Goal: Transaction & Acquisition: Book appointment/travel/reservation

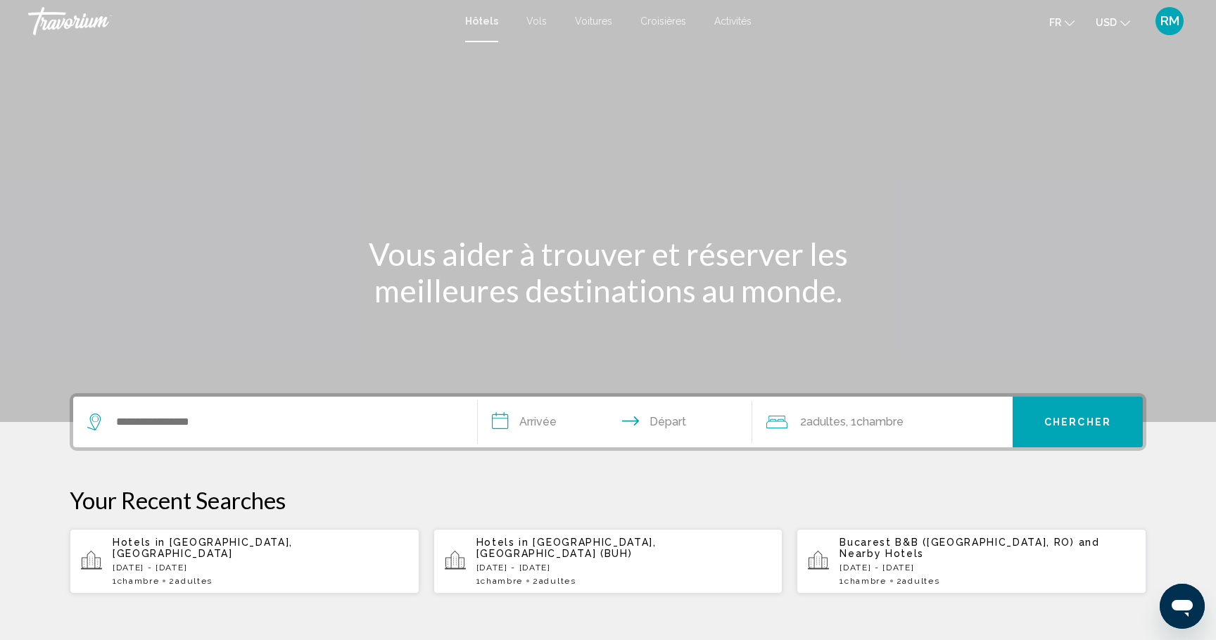
click at [1102, 21] on span "USD" at bounding box center [1105, 22] width 21 height 11
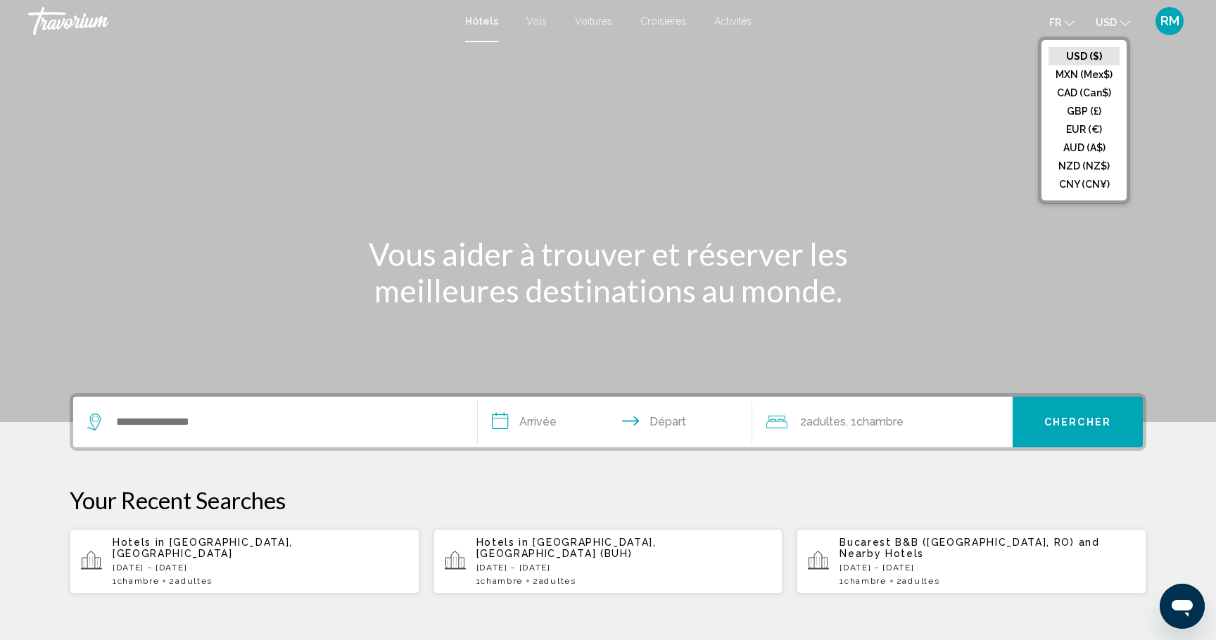
click at [1077, 91] on button "CAD (Can$)" at bounding box center [1083, 93] width 71 height 18
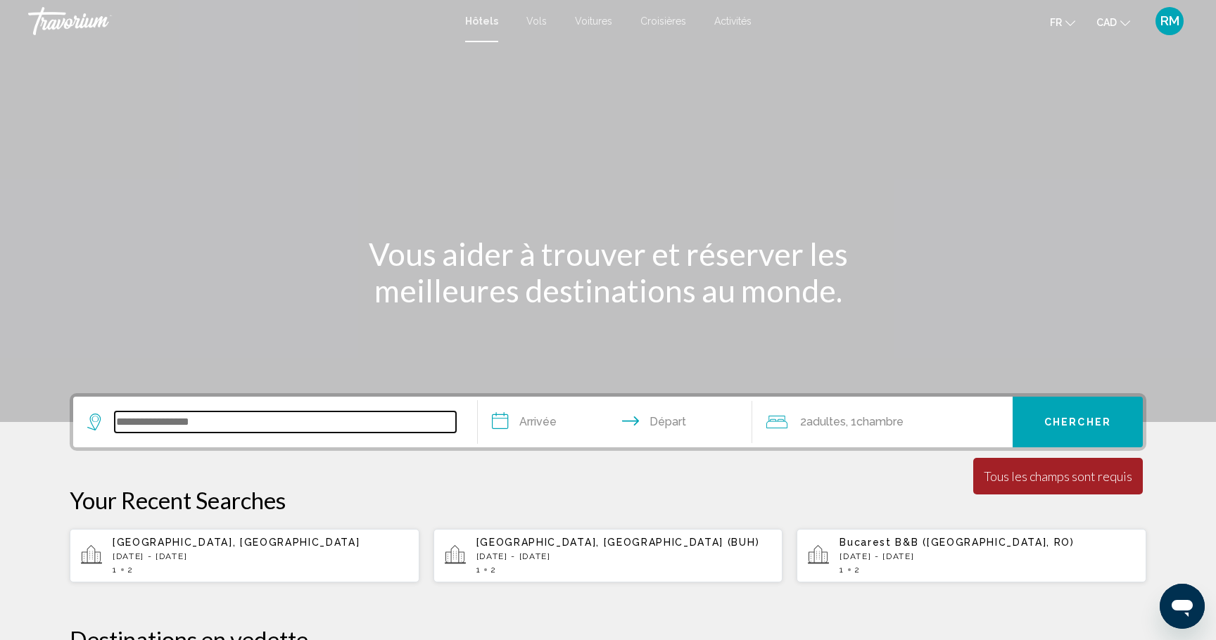
click at [269, 414] on input "Search widget" at bounding box center [285, 422] width 341 height 21
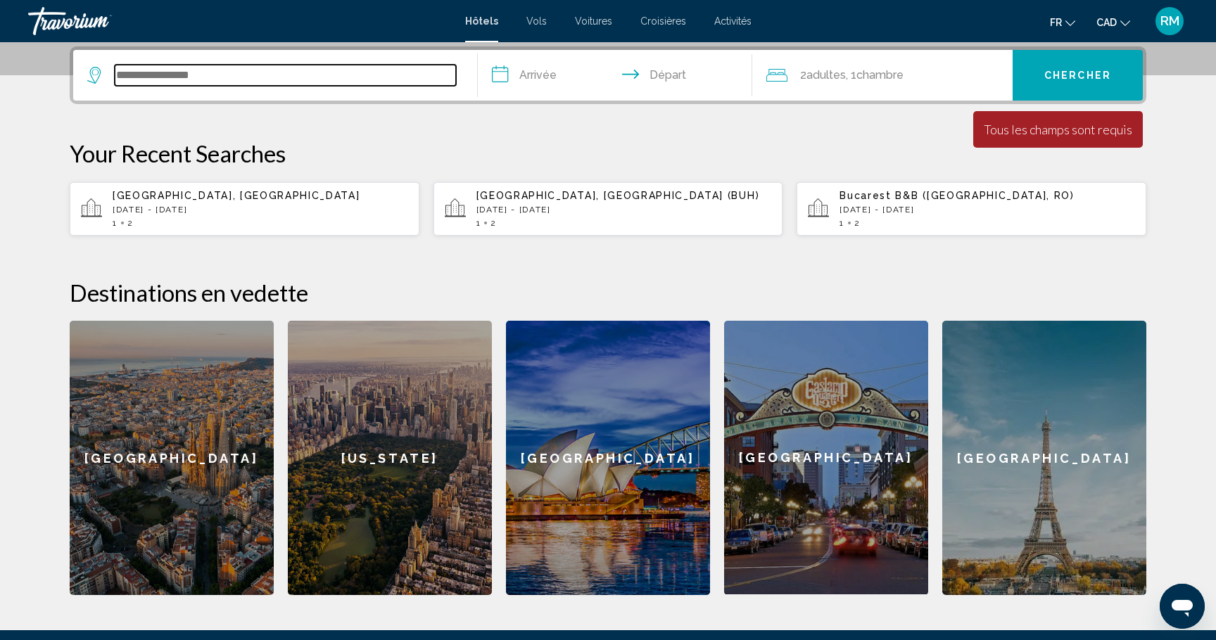
scroll to position [348, 0]
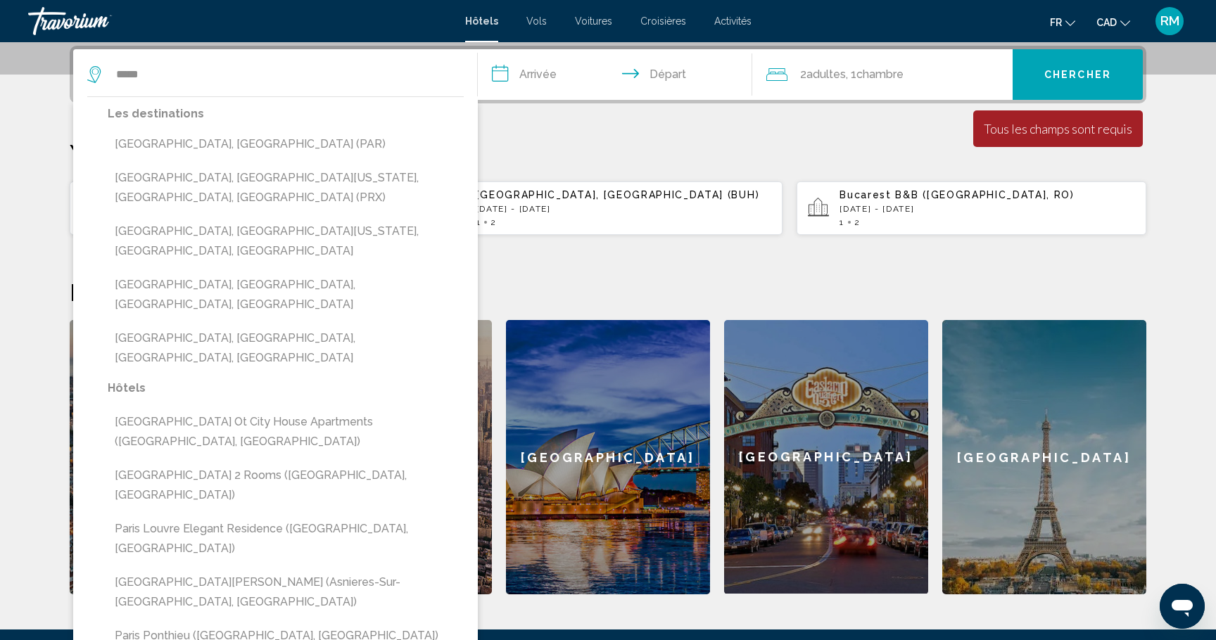
drag, startPoint x: 272, startPoint y: 142, endPoint x: 279, endPoint y: 141, distance: 7.1
click at [272, 142] on button "[GEOGRAPHIC_DATA], [GEOGRAPHIC_DATA] (PAR)" at bounding box center [286, 144] width 356 height 27
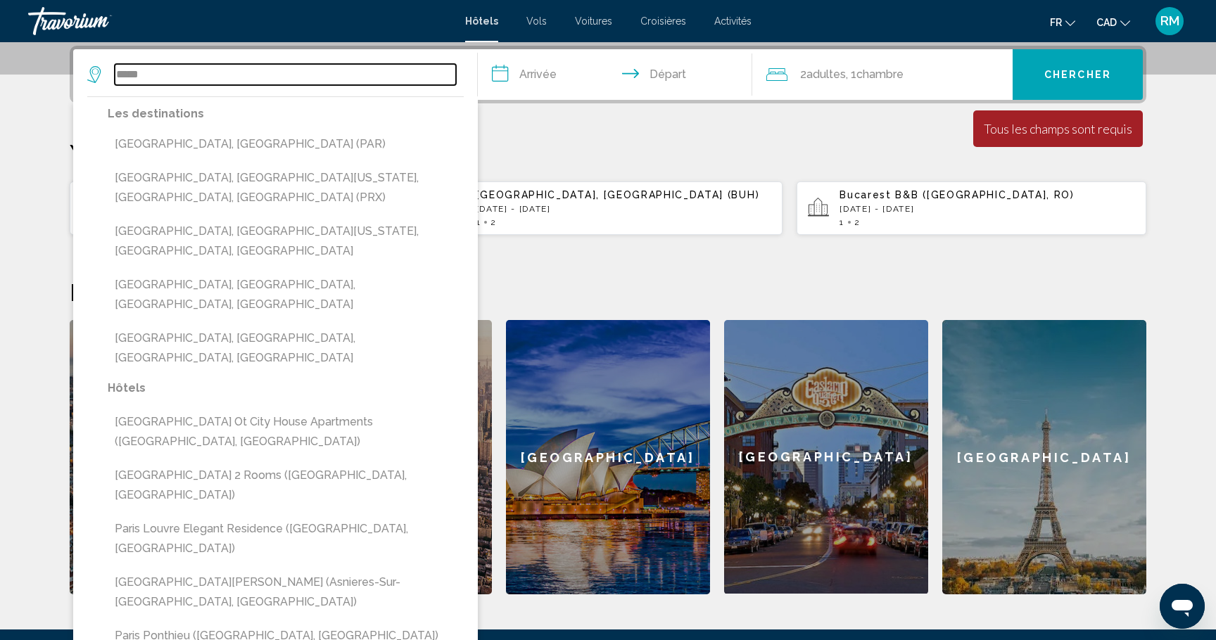
type input "**********"
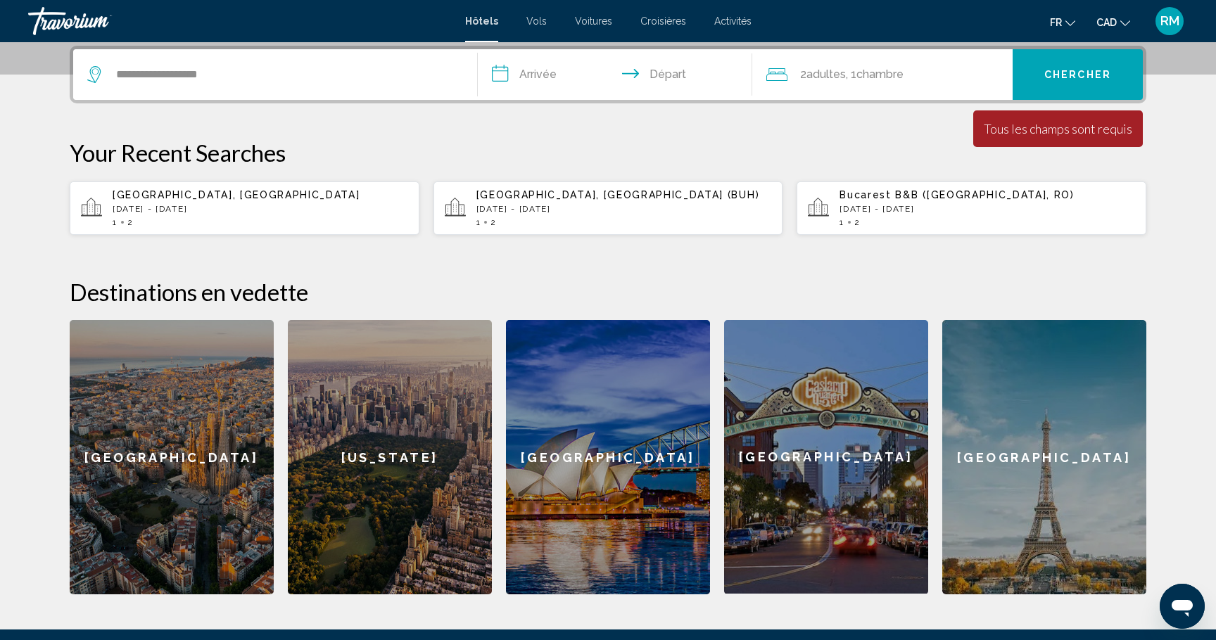
click at [579, 74] on input "**********" at bounding box center [618, 76] width 280 height 55
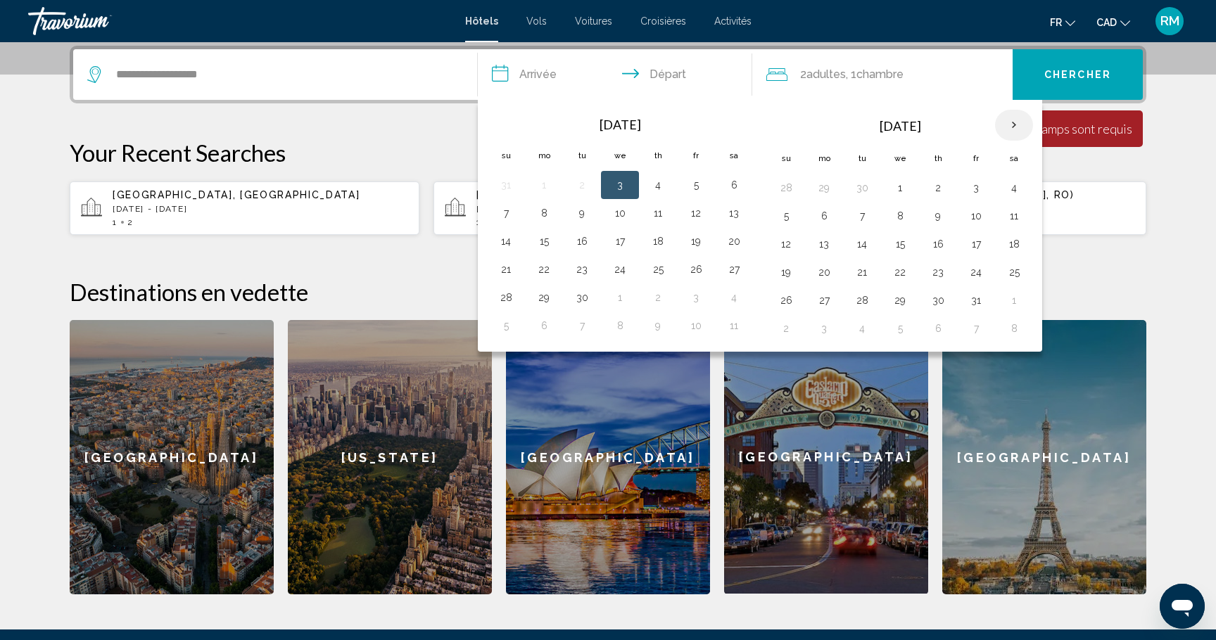
click at [1012, 124] on th "Next month" at bounding box center [1014, 125] width 38 height 31
click at [970, 297] on button "28" at bounding box center [975, 301] width 23 height 20
click at [826, 327] on button "1" at bounding box center [823, 329] width 23 height 20
type input "**********"
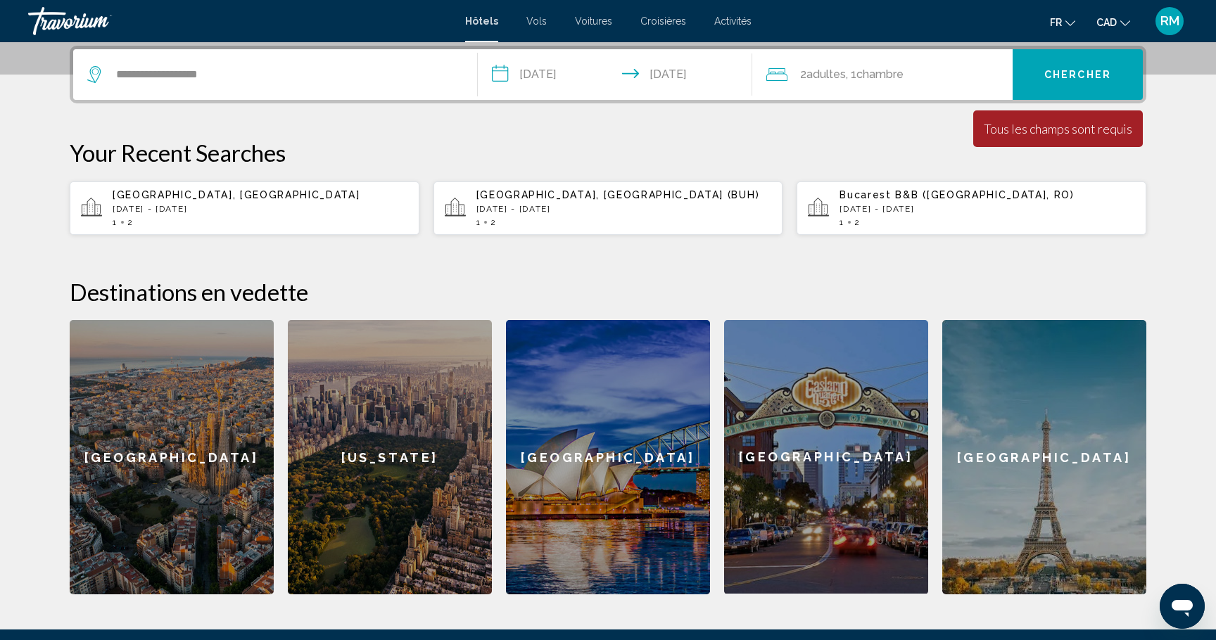
click at [1065, 68] on button "Chercher" at bounding box center [1077, 74] width 130 height 51
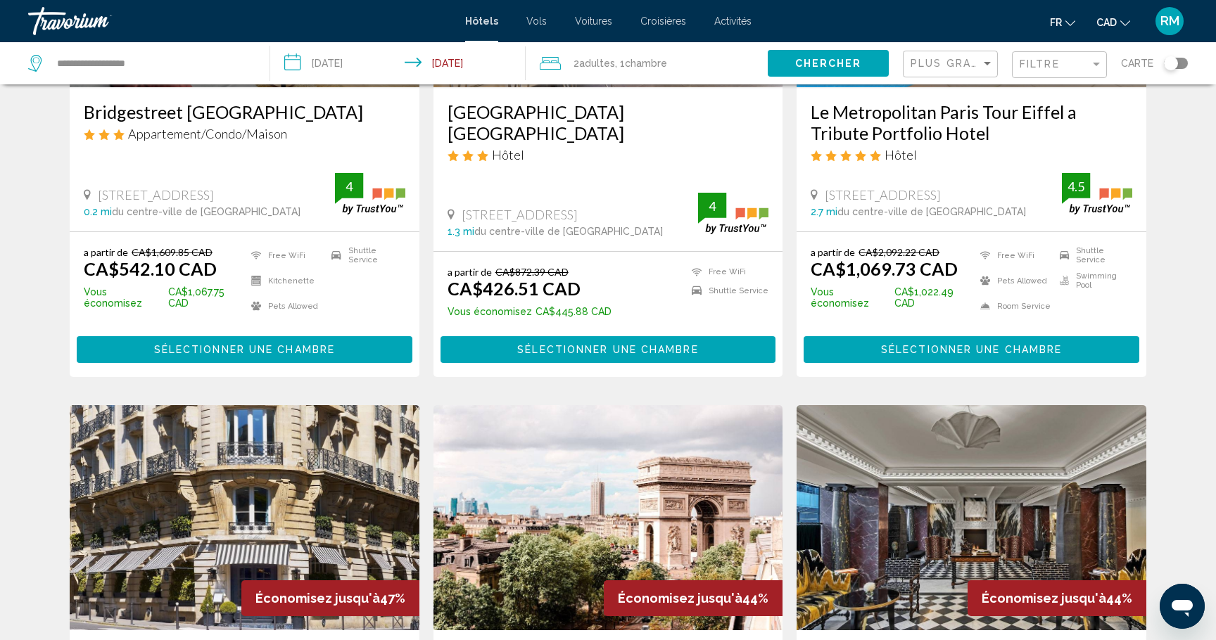
scroll to position [233, 0]
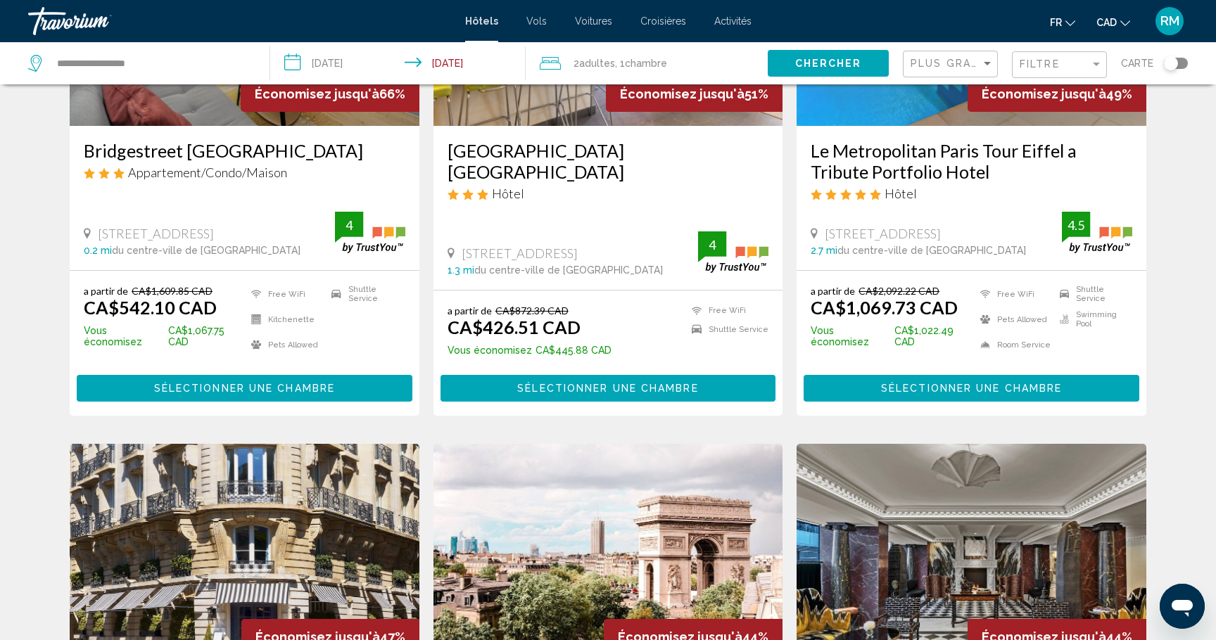
click at [940, 76] on mat-form-field "Plus grandes économies" at bounding box center [950, 64] width 95 height 27
click at [942, 65] on span "Plus grandes économies" at bounding box center [993, 63] width 167 height 11
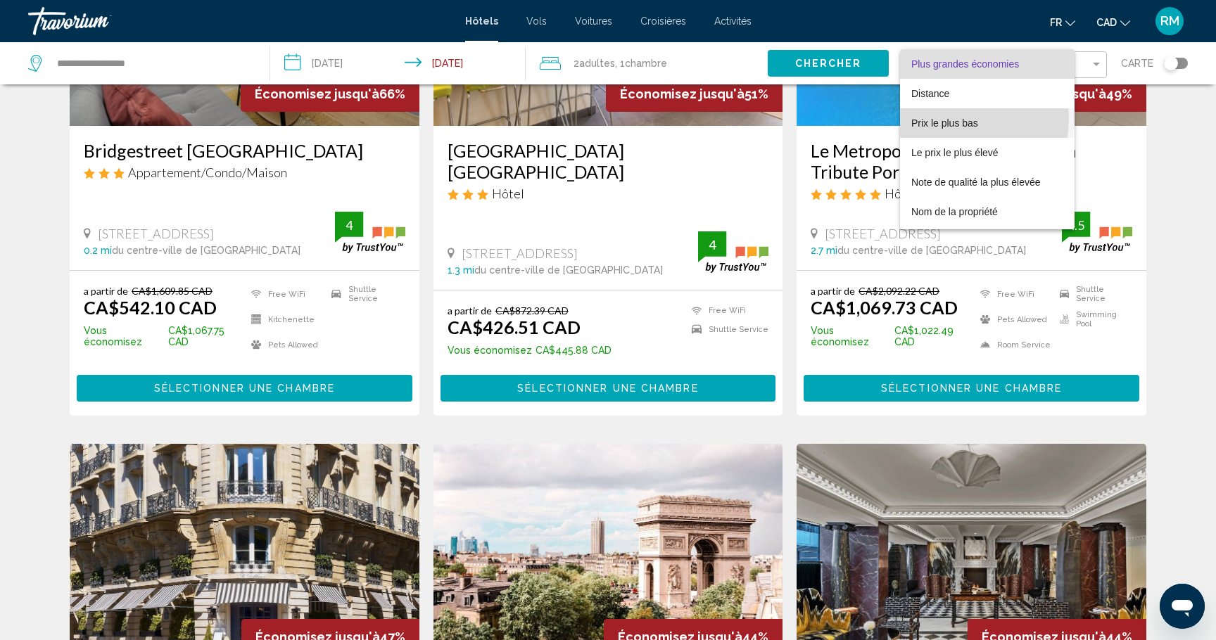
click at [942, 118] on span "Prix le plus bas" at bounding box center [944, 122] width 67 height 11
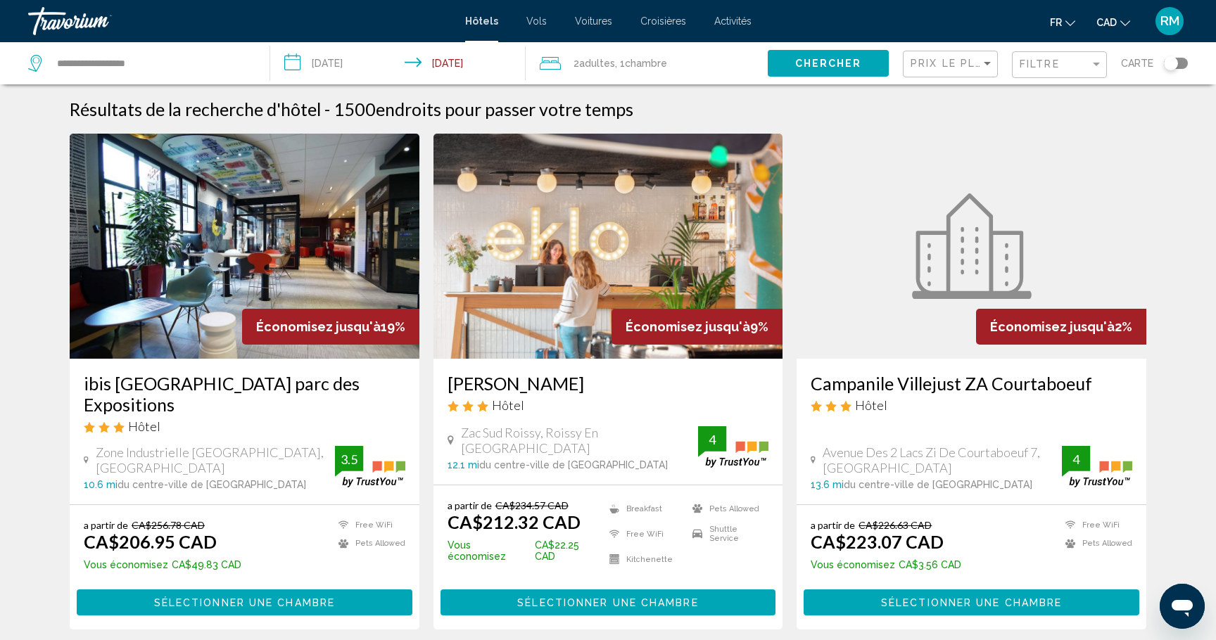
click at [238, 291] on img "Main content" at bounding box center [245, 246] width 350 height 225
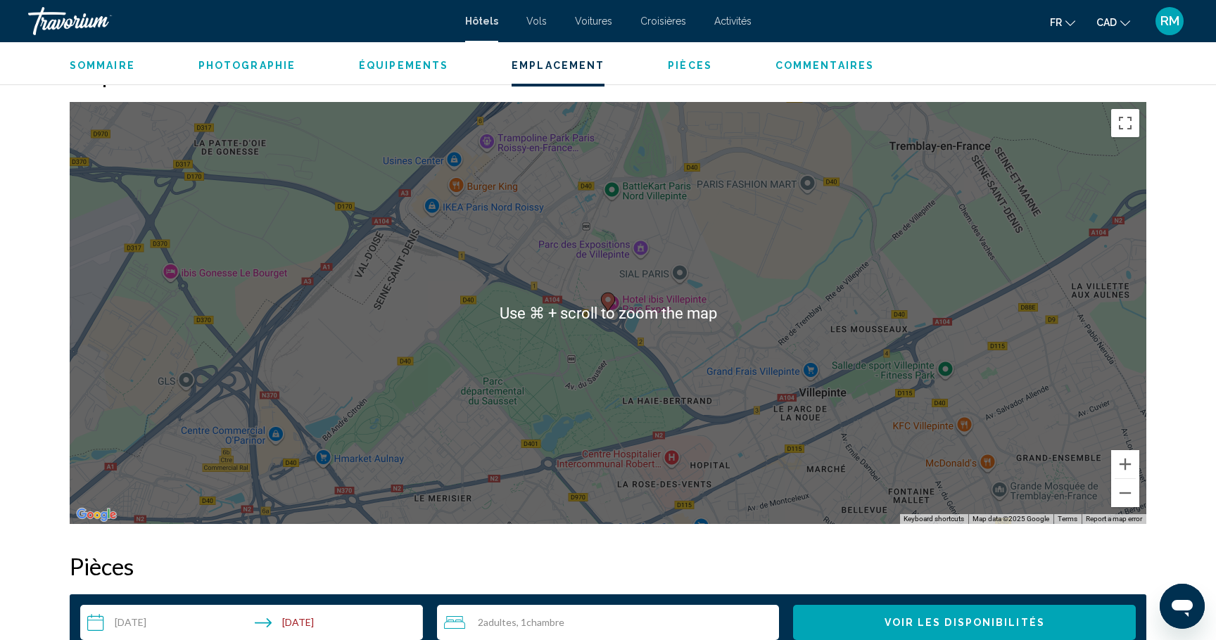
scroll to position [1314, 0]
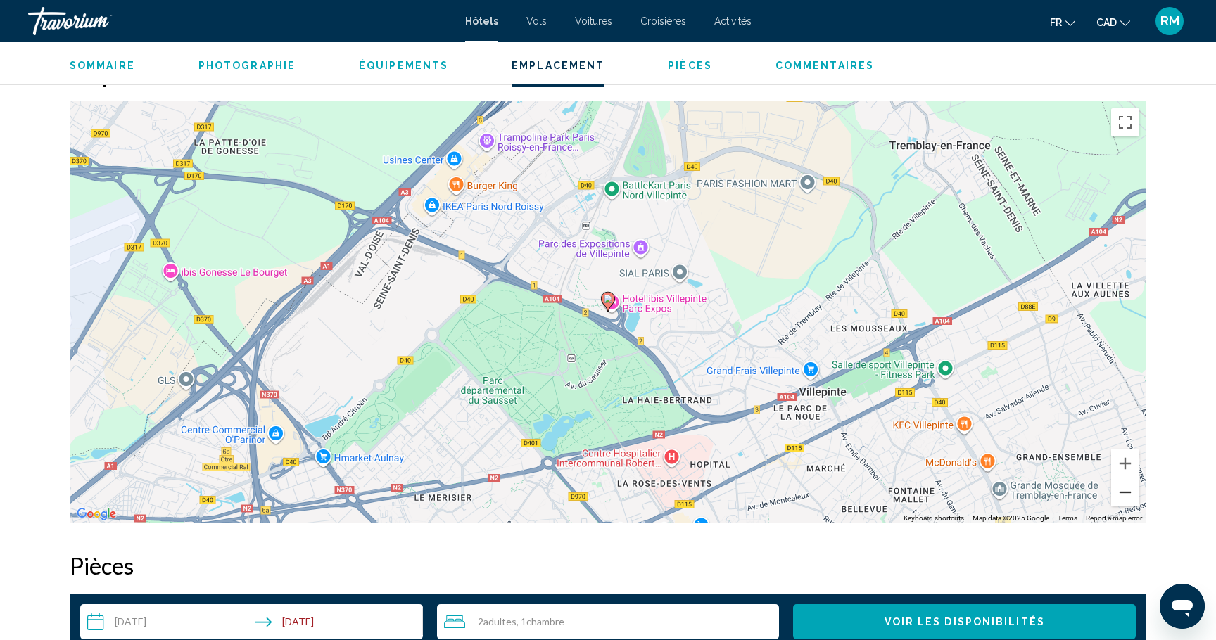
click at [1128, 491] on button "Zoom out" at bounding box center [1125, 492] width 28 height 28
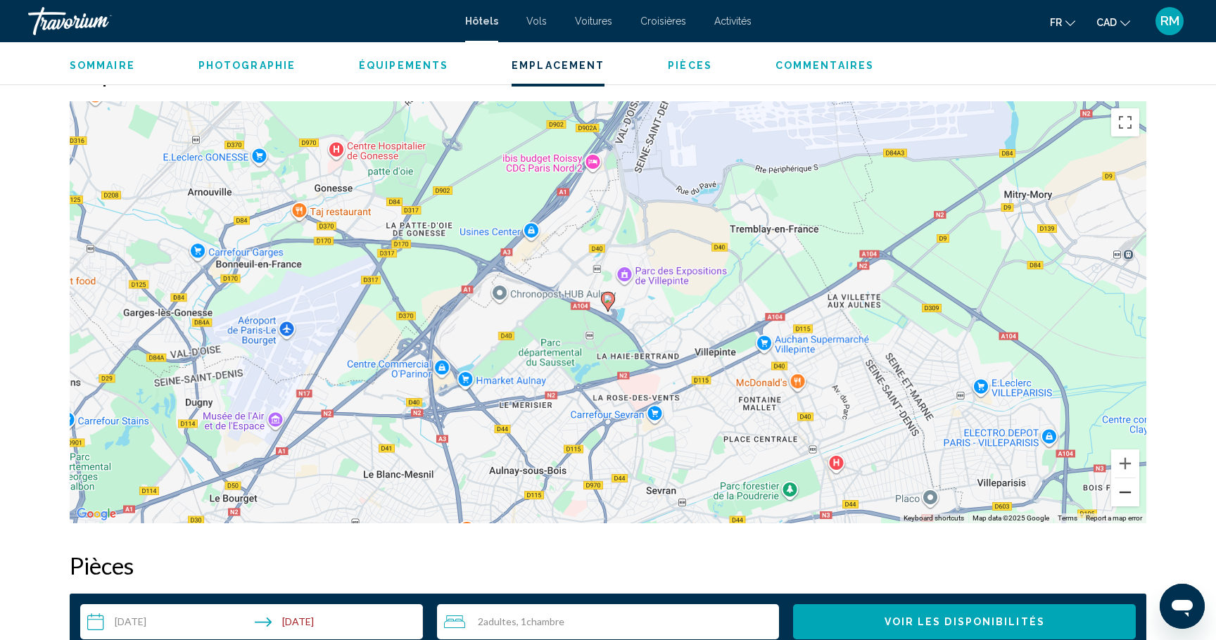
click at [1128, 491] on button "Zoom out" at bounding box center [1125, 492] width 28 height 28
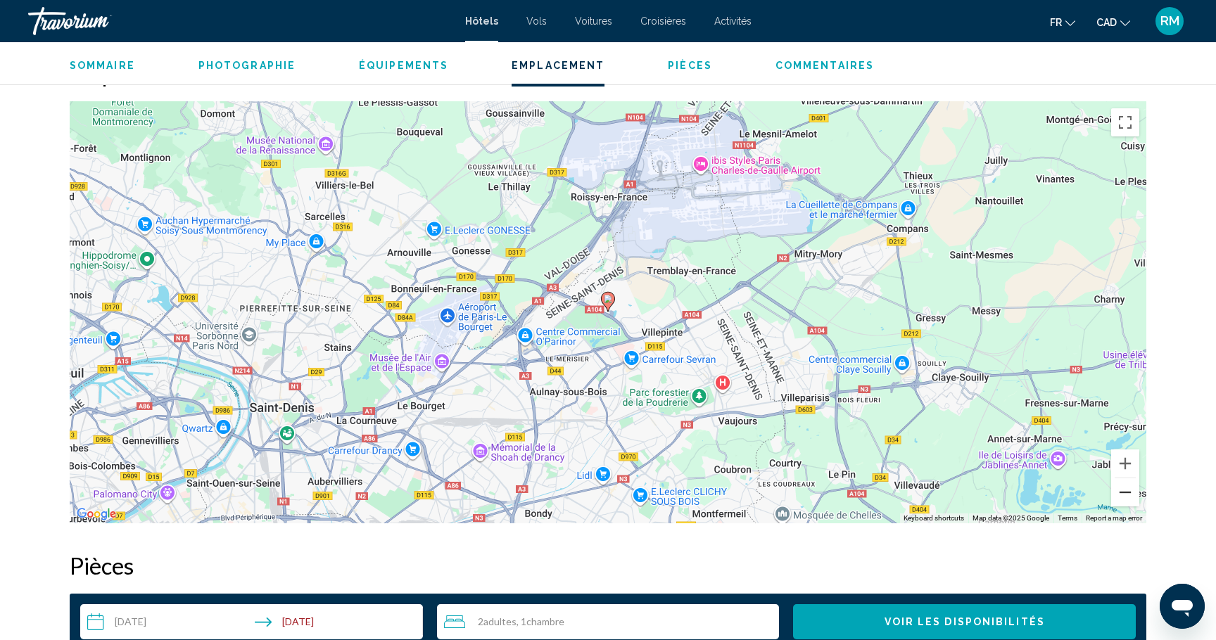
click at [1128, 491] on button "Zoom out" at bounding box center [1125, 492] width 28 height 28
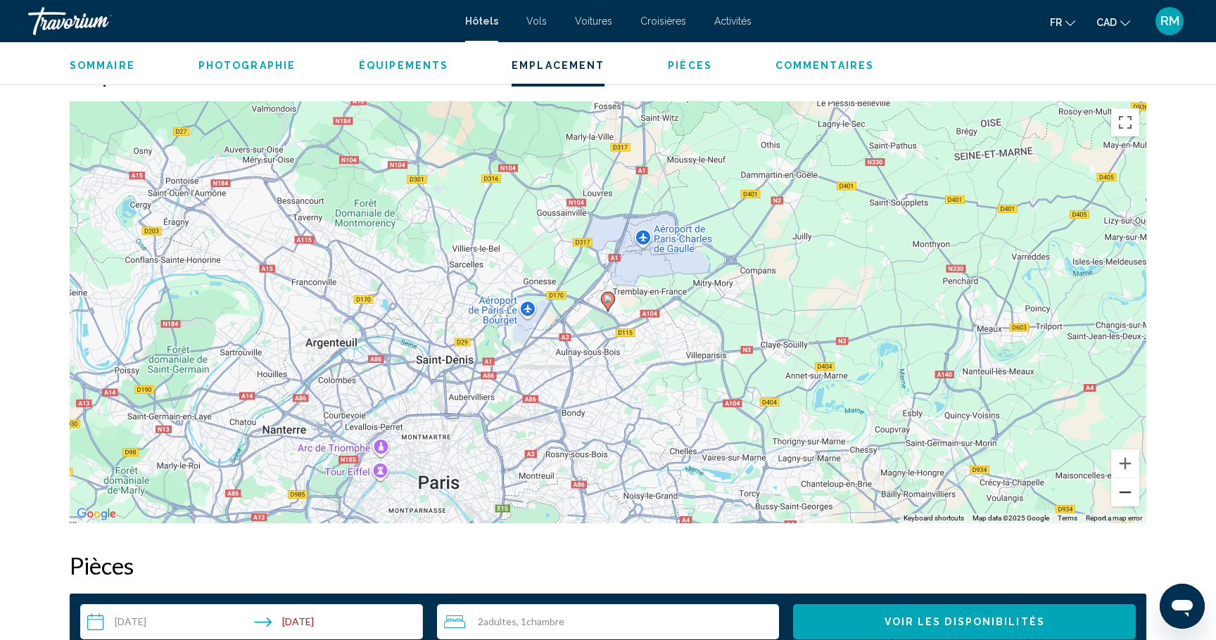
click at [1128, 491] on button "Zoom out" at bounding box center [1125, 492] width 28 height 28
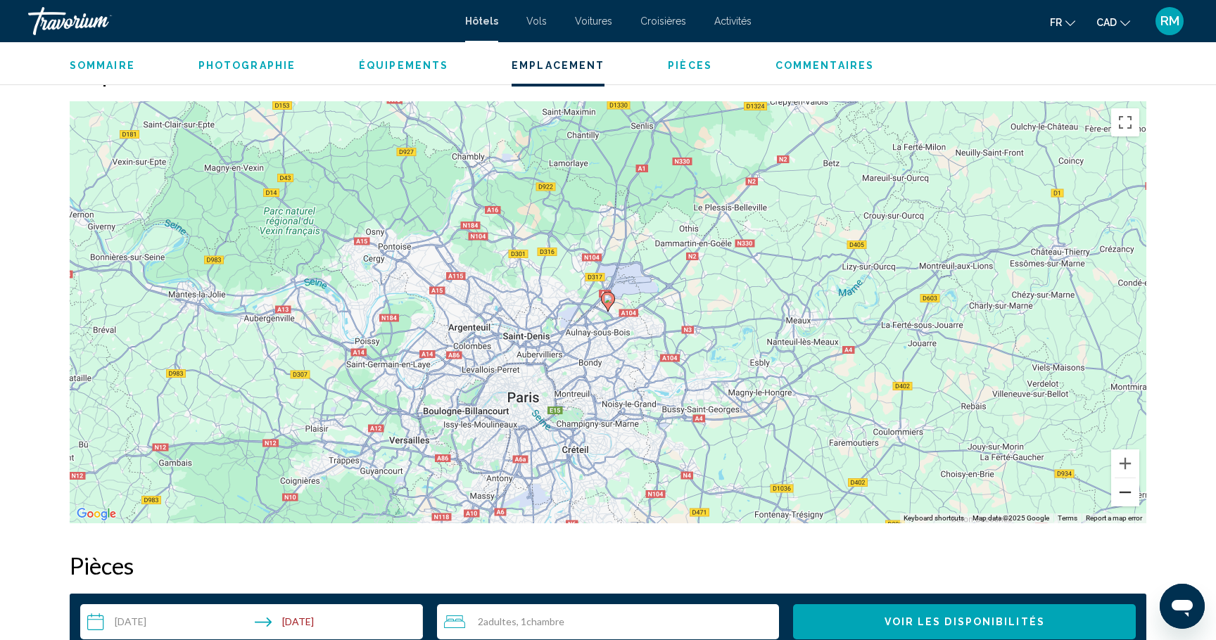
click at [1128, 491] on button "Zoom out" at bounding box center [1125, 492] width 28 height 28
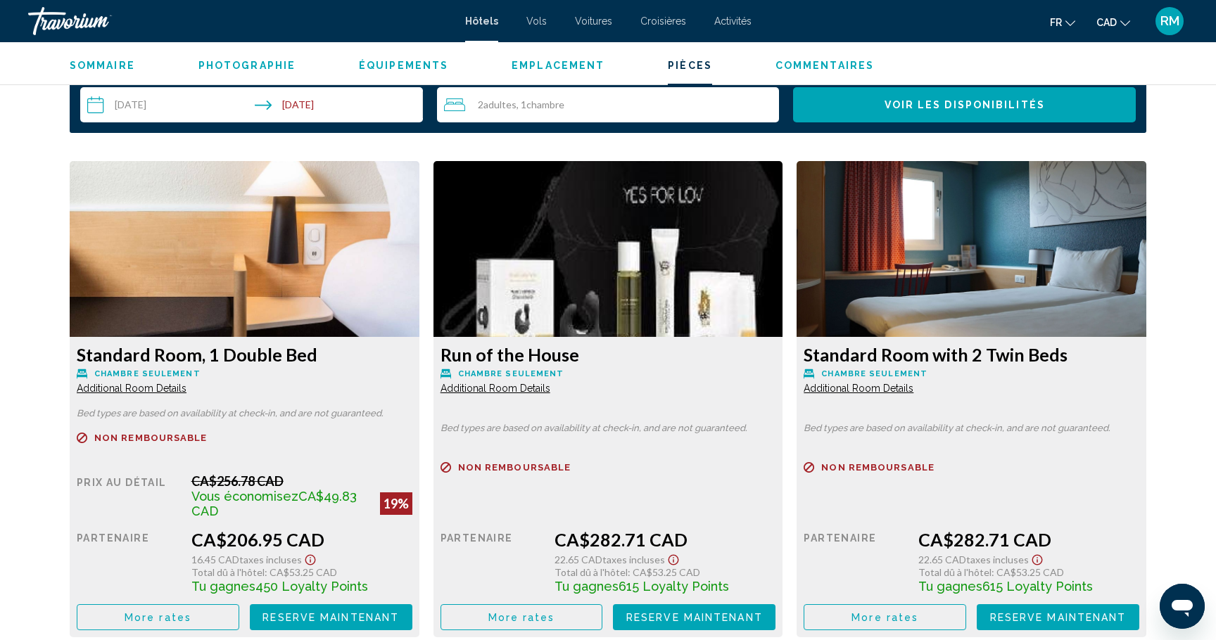
scroll to position [1832, 0]
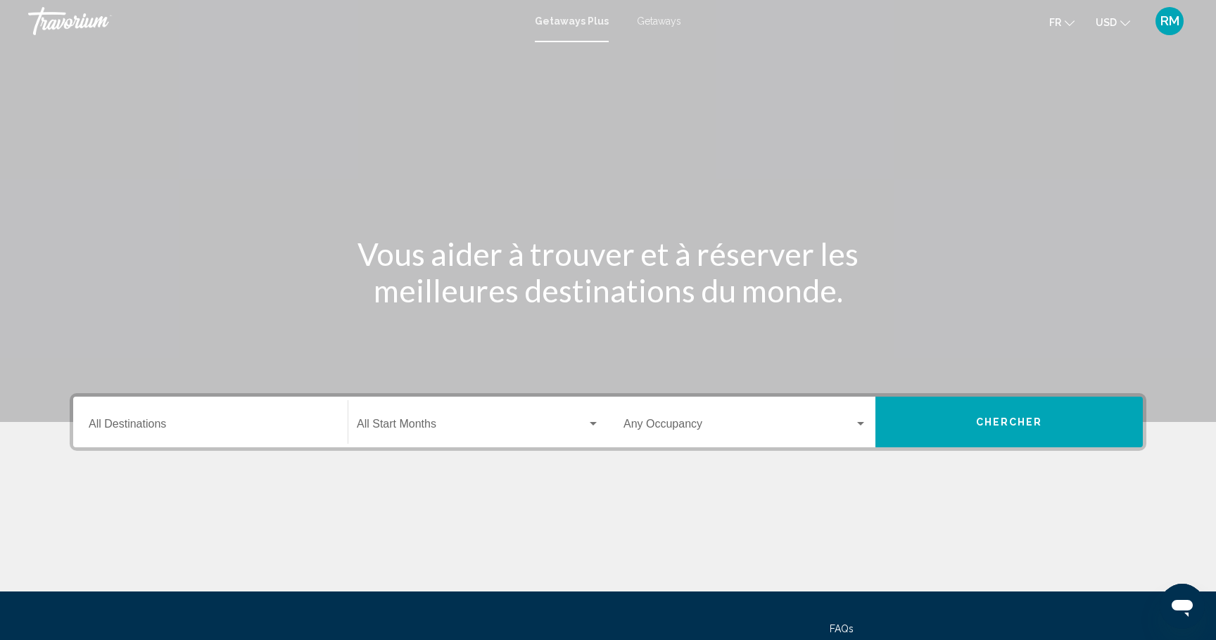
click at [1109, 21] on span "USD" at bounding box center [1105, 22] width 21 height 11
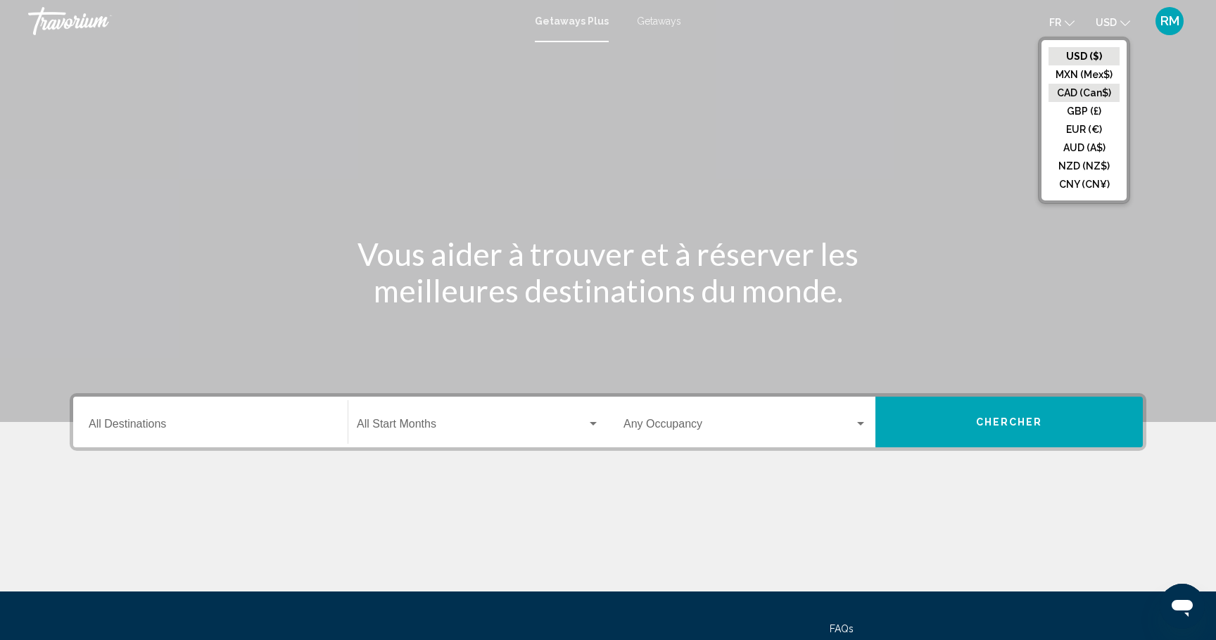
click at [1085, 87] on button "CAD (Can$)" at bounding box center [1083, 93] width 71 height 18
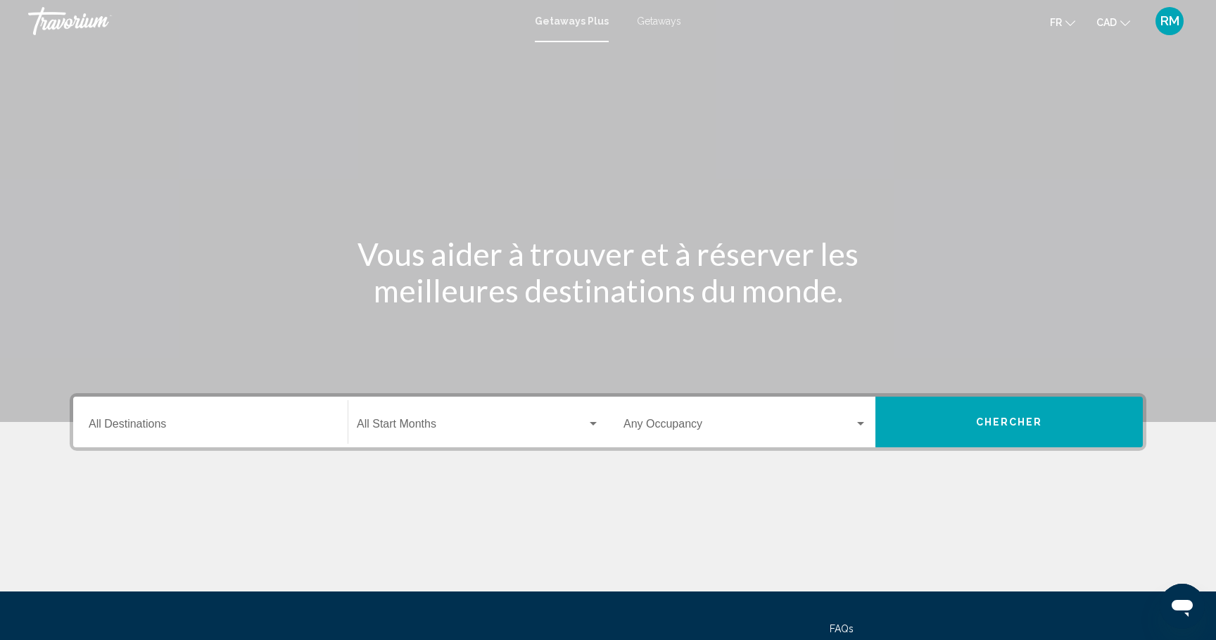
click at [241, 436] on div "Destination All Destinations" at bounding box center [210, 422] width 243 height 44
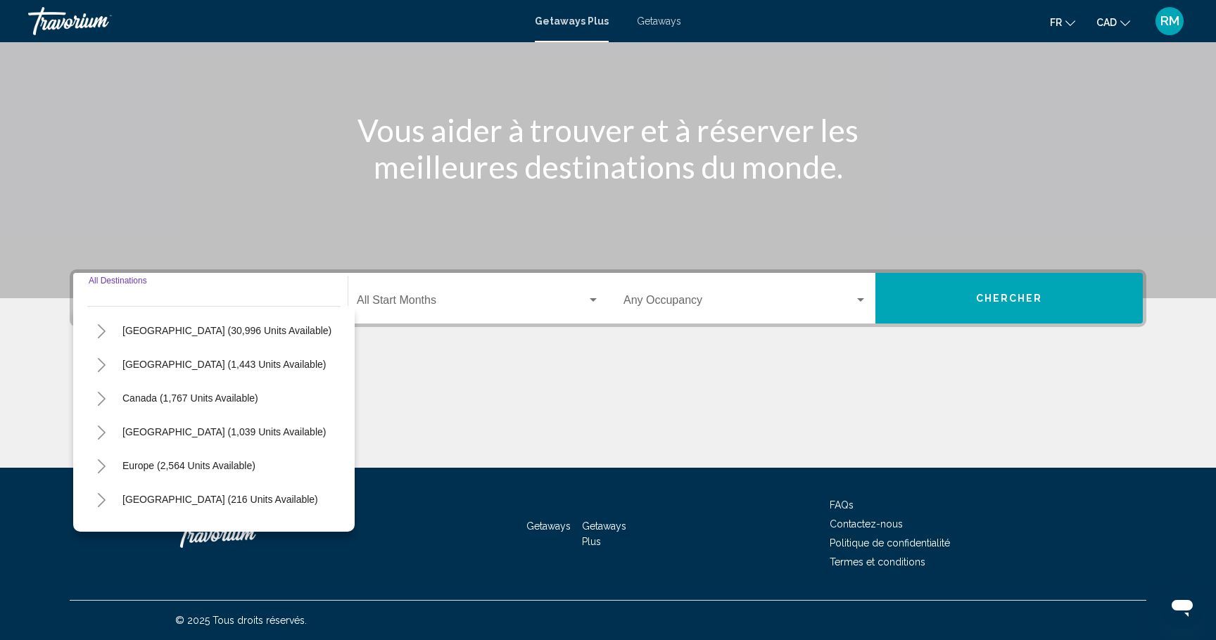
scroll to position [39, 0]
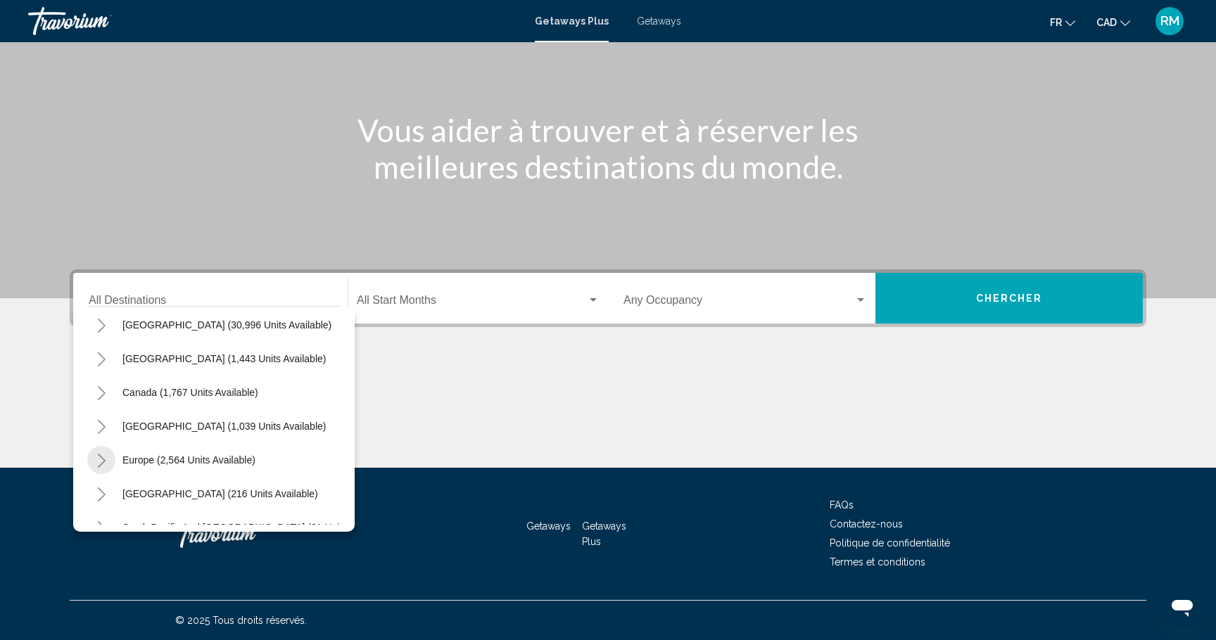
click at [101, 454] on icon "Toggle Europe (2,564 units available)" at bounding box center [101, 461] width 11 height 14
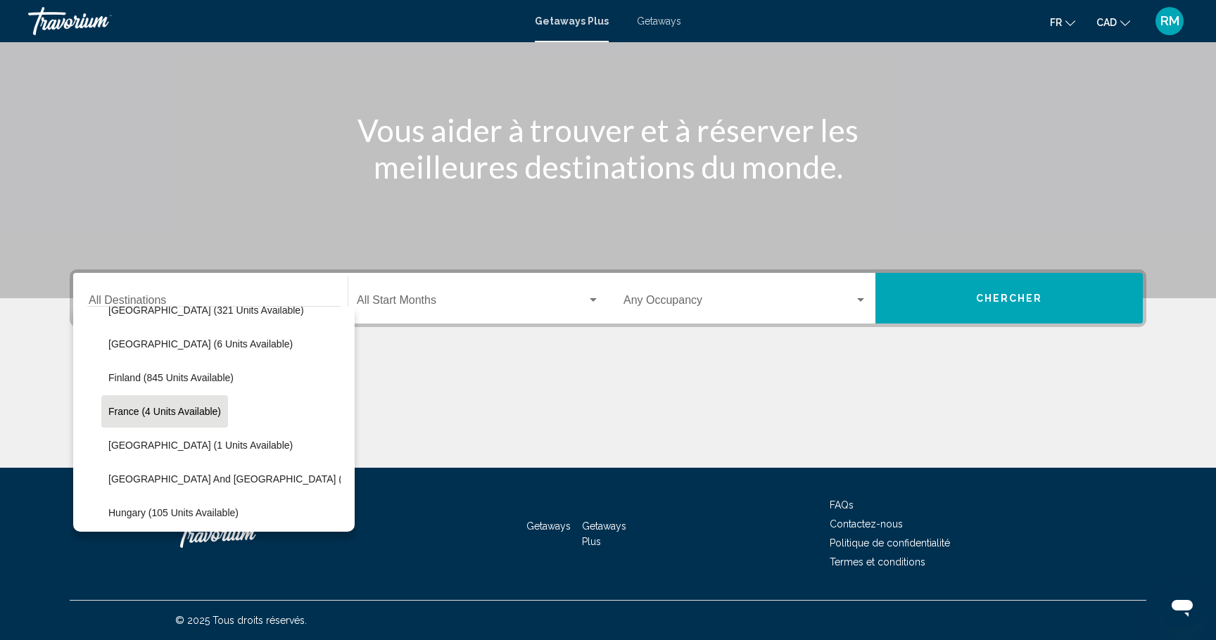
scroll to position [257, 0]
click at [141, 415] on span "France (4 units available)" at bounding box center [164, 410] width 113 height 11
type input "**********"
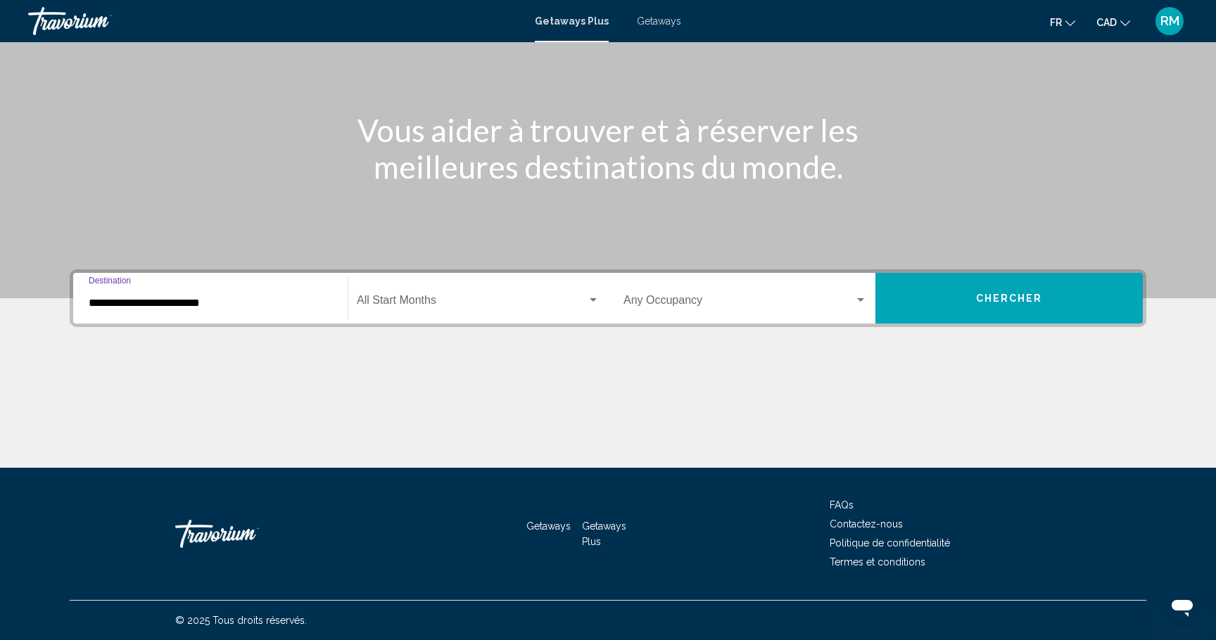
click at [438, 298] on span "Search widget" at bounding box center [472, 303] width 230 height 13
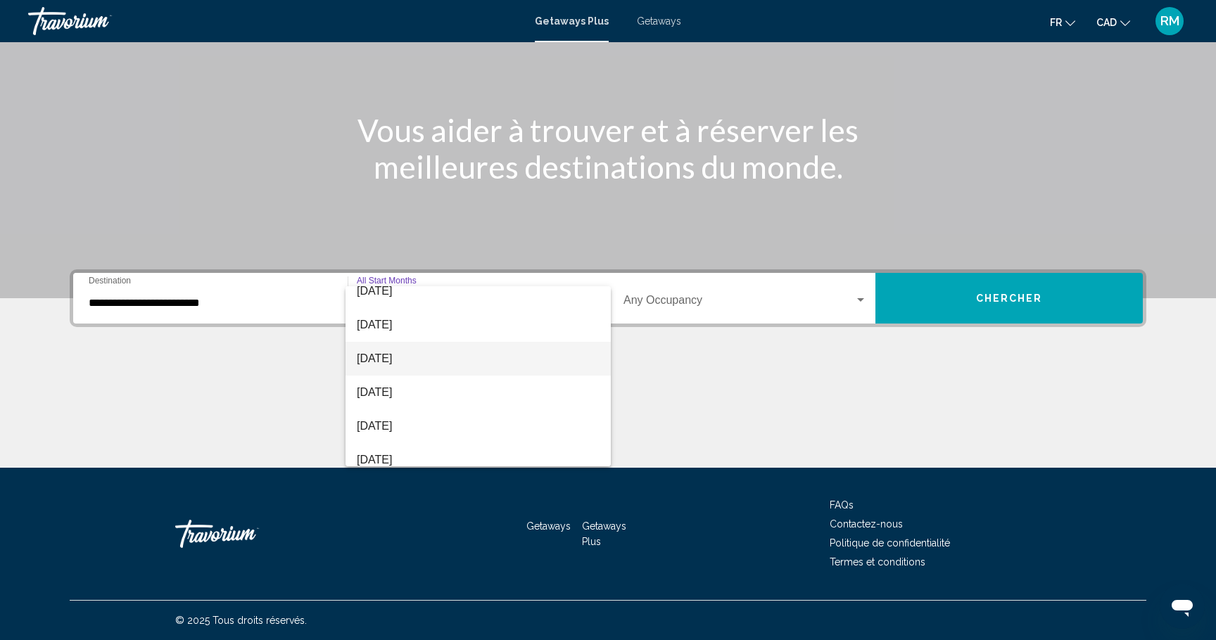
scroll to position [44, 0]
click at [428, 357] on span "November 2025" at bounding box center [478, 361] width 243 height 34
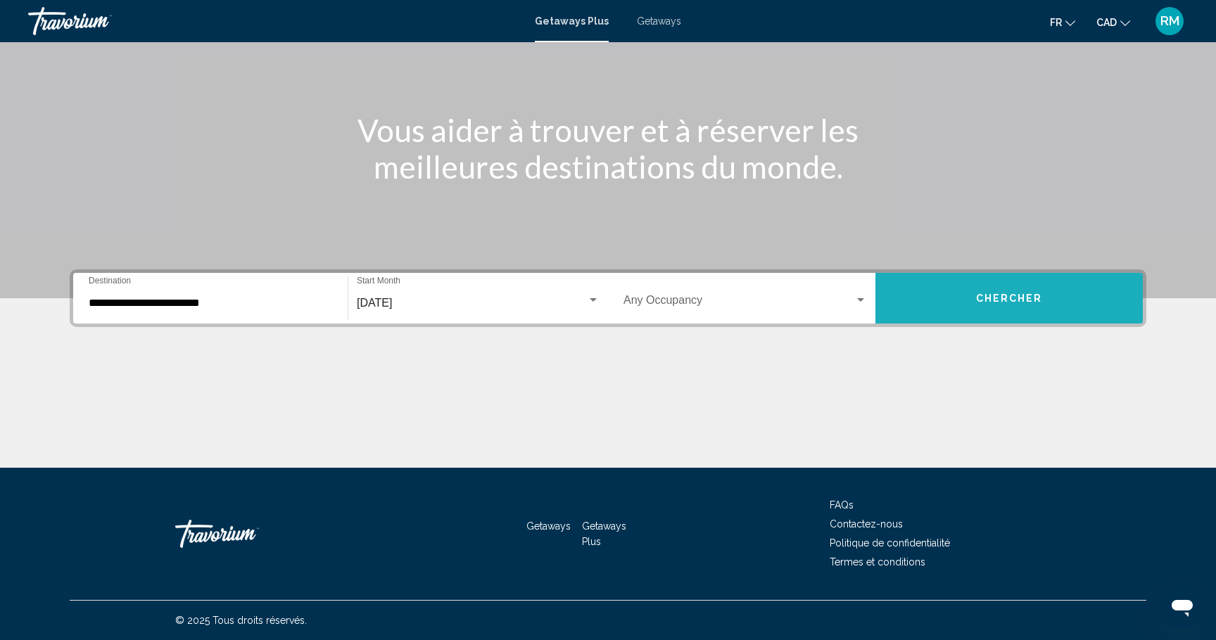
click at [1044, 291] on button "Chercher" at bounding box center [1008, 298] width 267 height 51
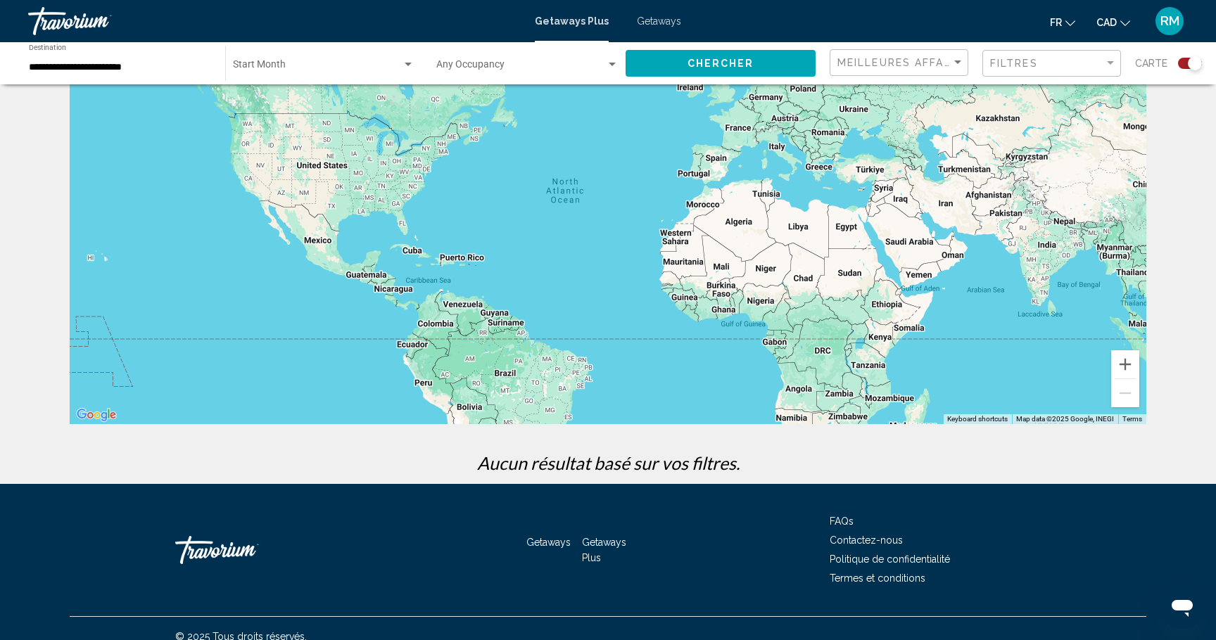
scroll to position [113, 0]
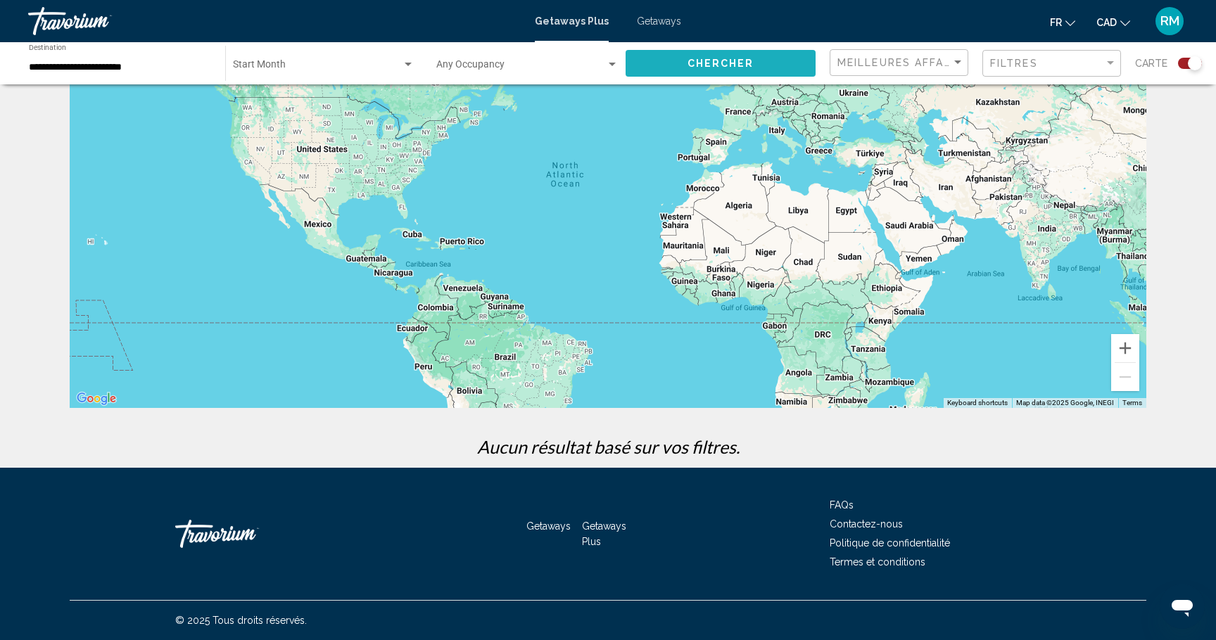
click at [742, 72] on button "Chercher" at bounding box center [720, 63] width 190 height 26
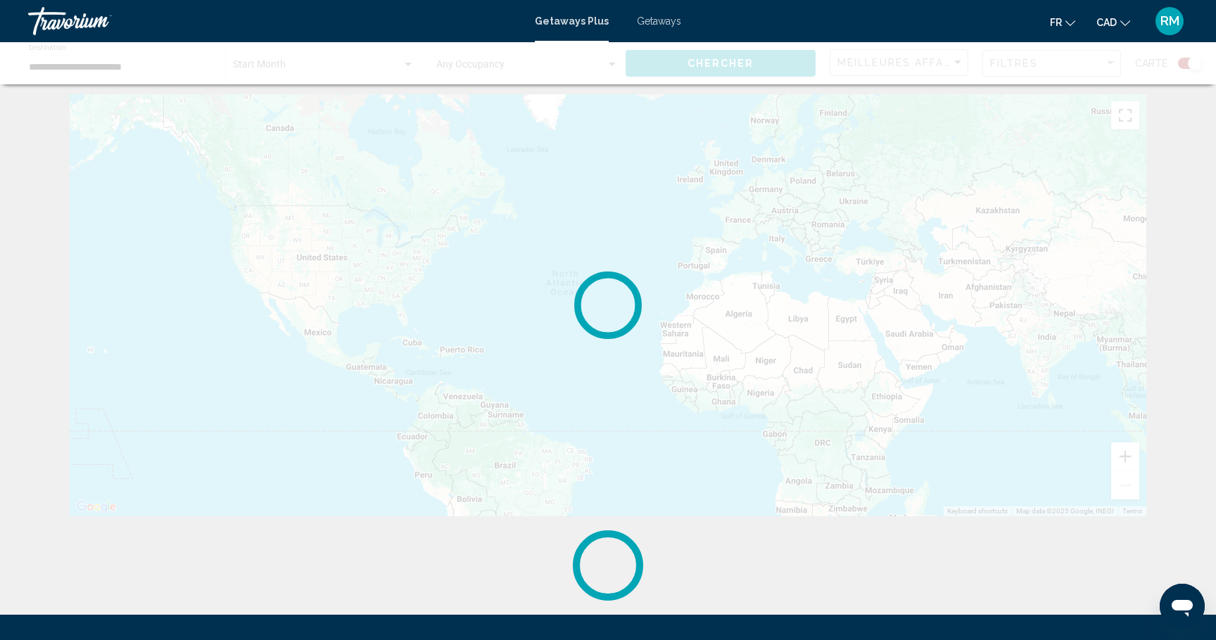
scroll to position [0, 0]
